Goal: Information Seeking & Learning: Check status

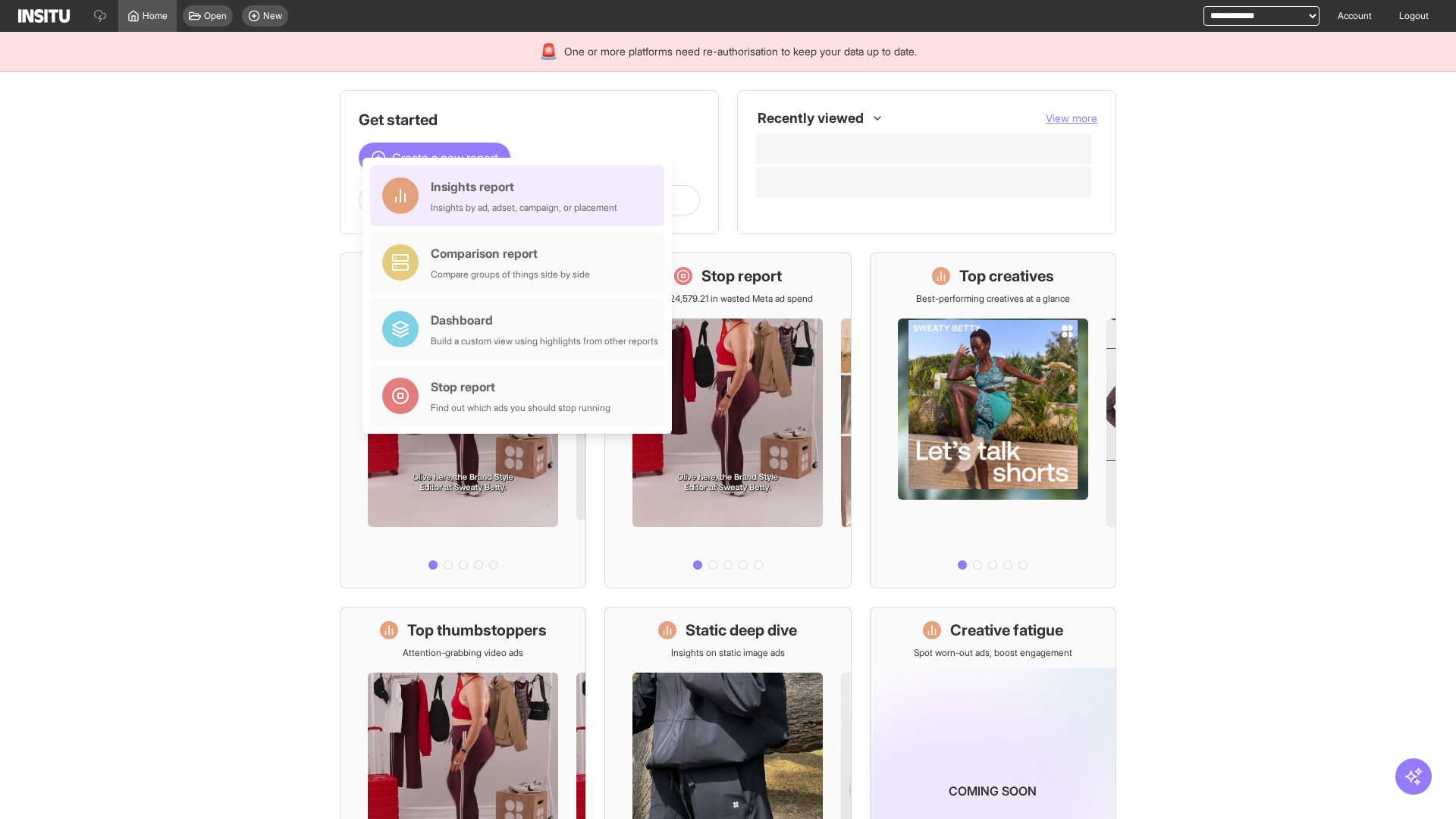
click at [521, 195] on div "Insights report Insights by ad, adset, campaign, or placement" at bounding box center [523, 195] width 186 height 37
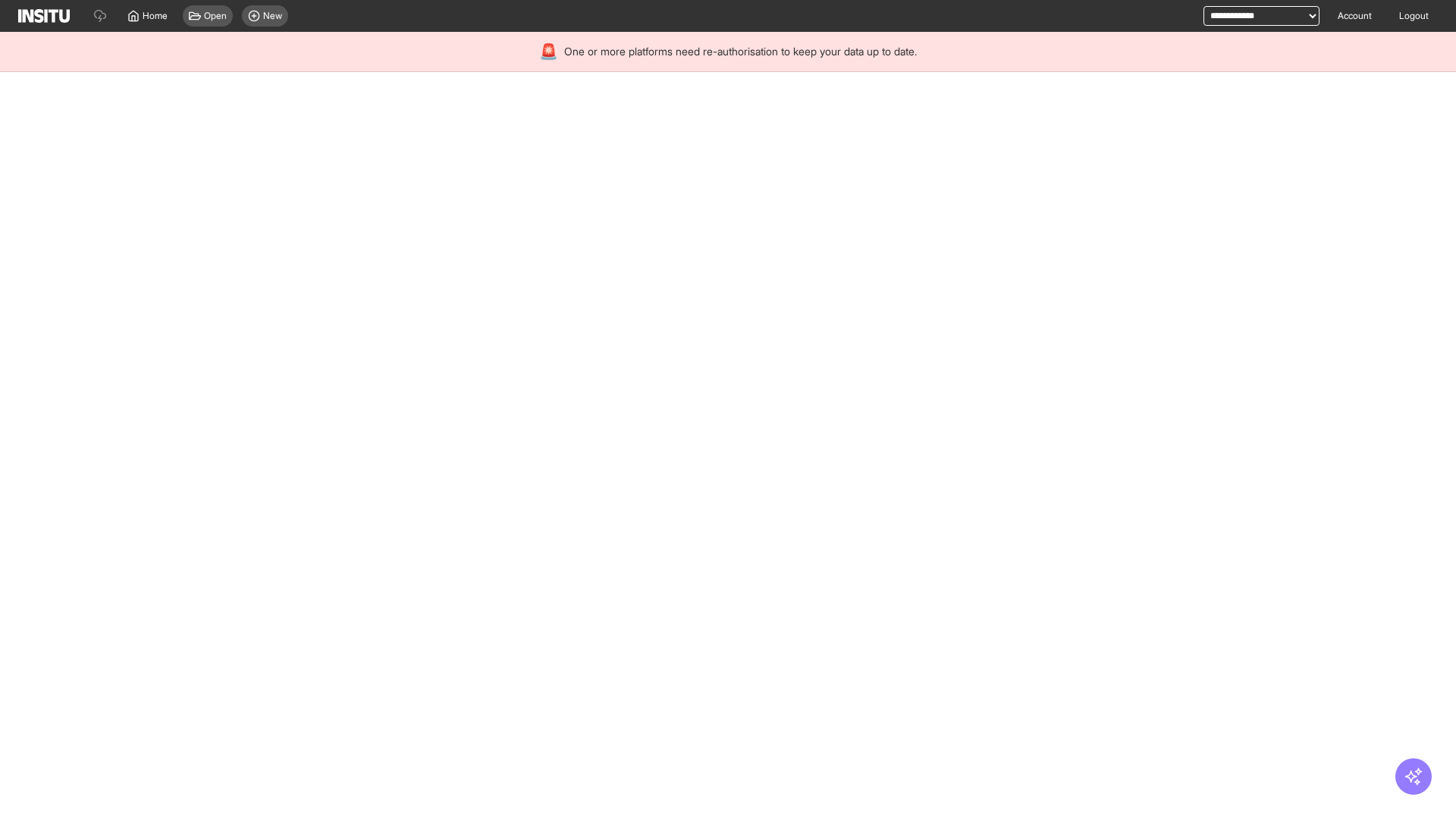
select select "**"
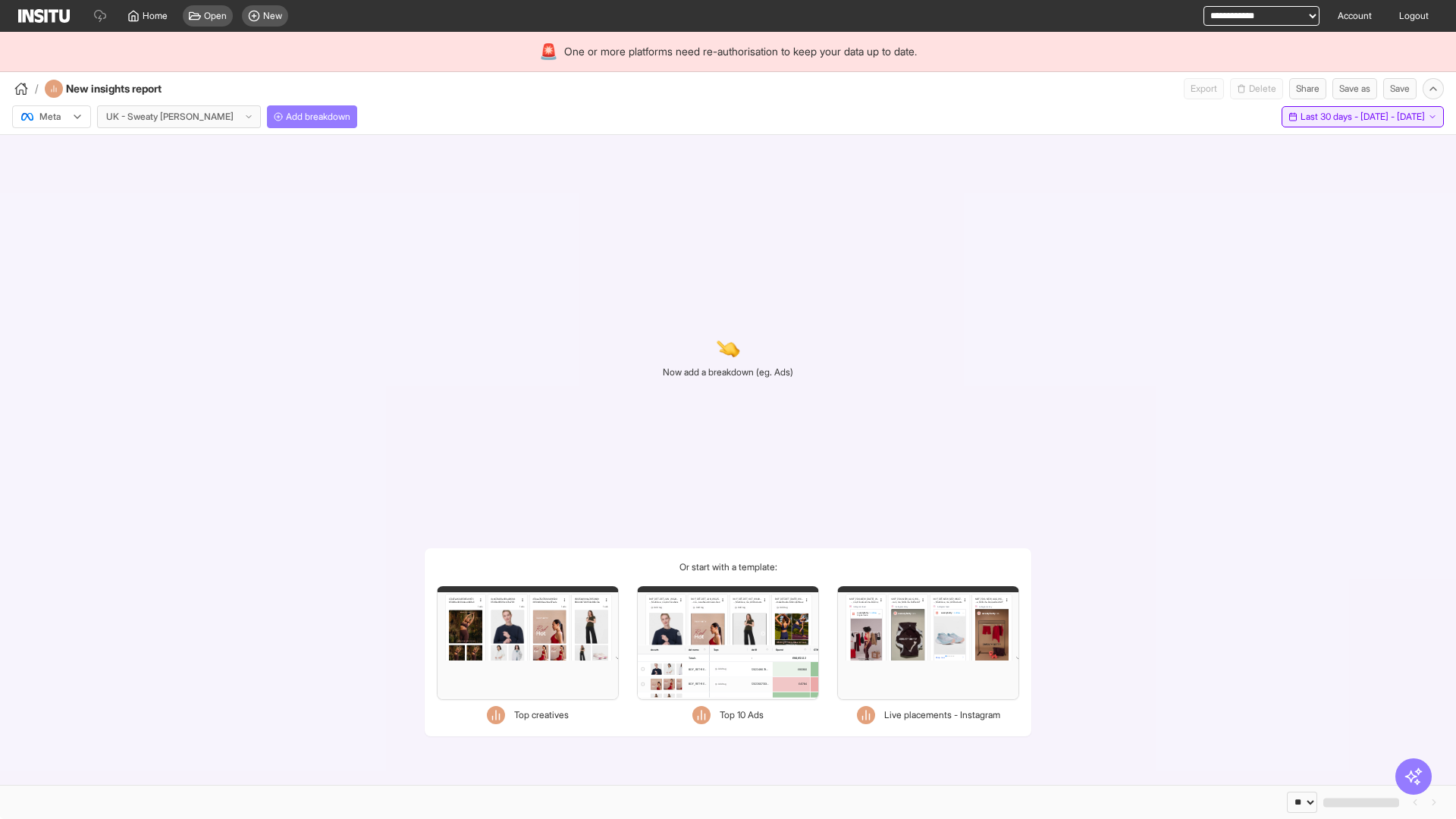
click at [1327, 117] on span "Last 30 days - [DATE] - [DATE]" at bounding box center [1362, 116] width 124 height 12
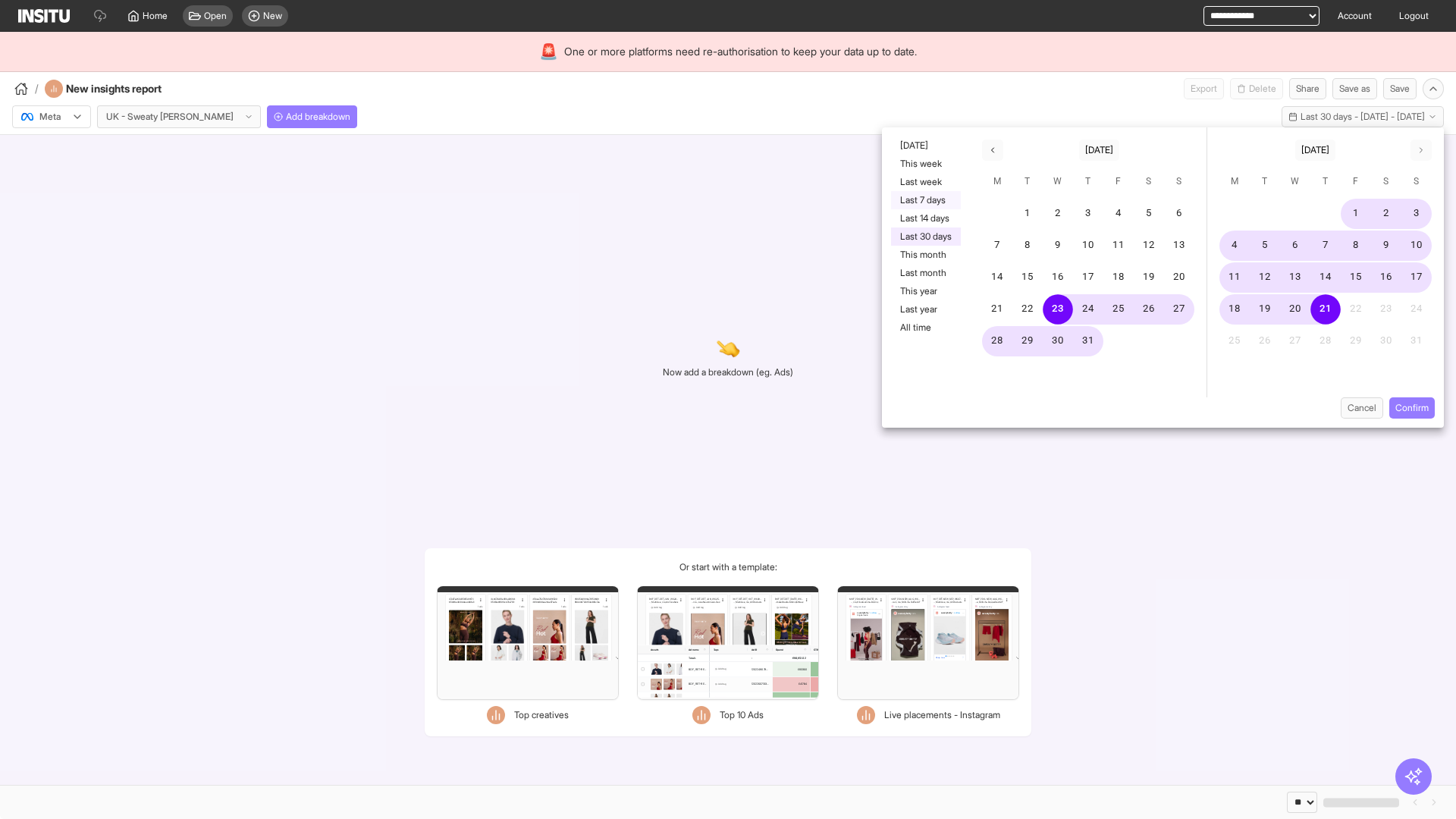
click at [924, 200] on button "Last 7 days" at bounding box center [926, 200] width 70 height 18
